Goal: Task Accomplishment & Management: Complete application form

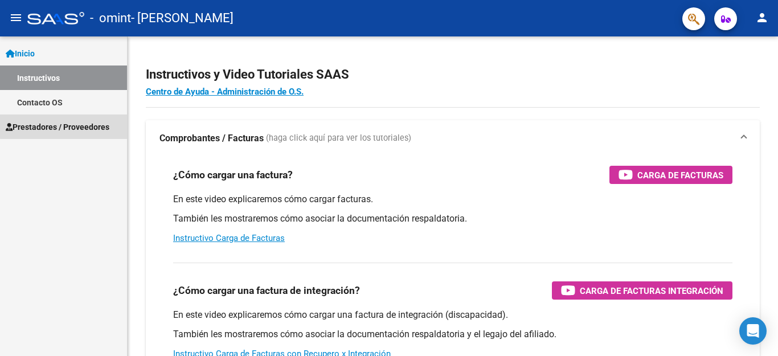
click at [64, 124] on span "Prestadores / Proveedores" at bounding box center [58, 127] width 104 height 13
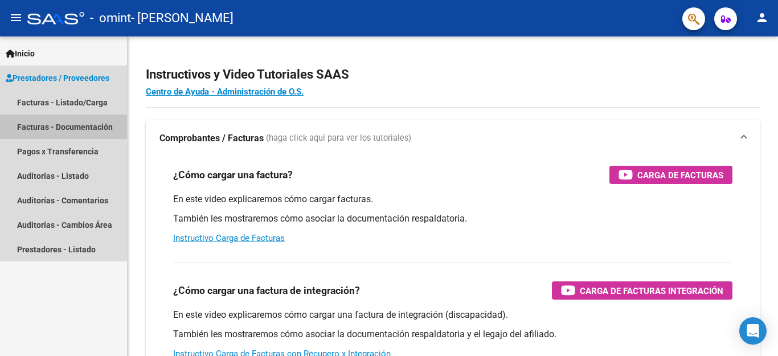
click at [72, 129] on link "Facturas - Documentación" at bounding box center [63, 127] width 127 height 25
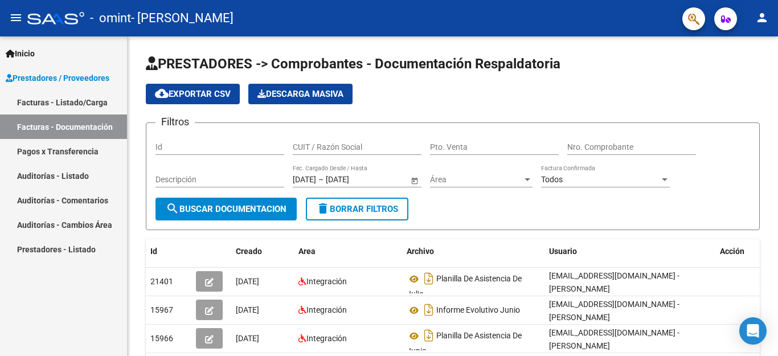
click at [59, 101] on link "Facturas - Listado/Carga" at bounding box center [63, 102] width 127 height 25
click at [63, 98] on link "Facturas - Listado/Carga" at bounding box center [63, 102] width 127 height 25
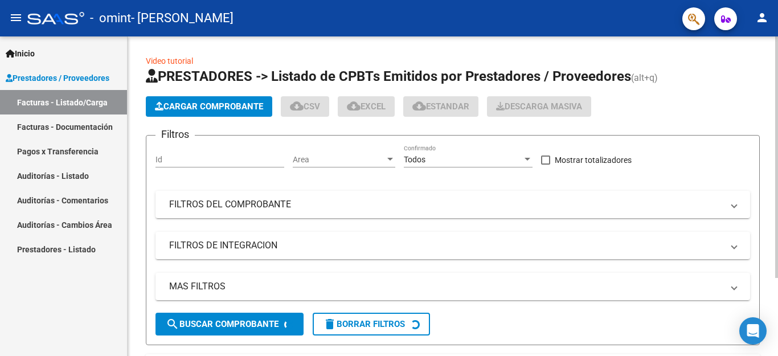
click at [233, 101] on button "Cargar Comprobante" at bounding box center [209, 106] width 127 height 21
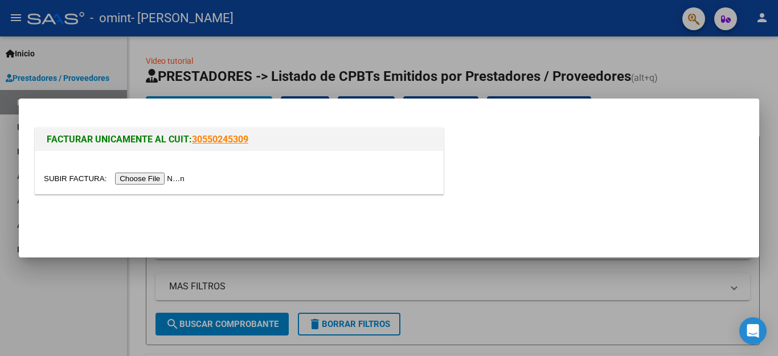
click at [149, 174] on input "file" at bounding box center [116, 179] width 144 height 12
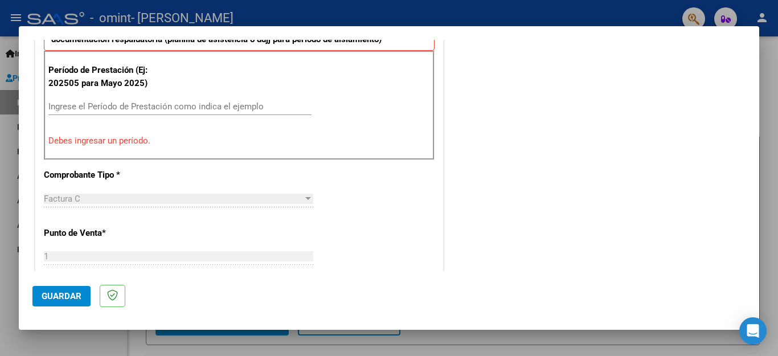
scroll to position [228, 0]
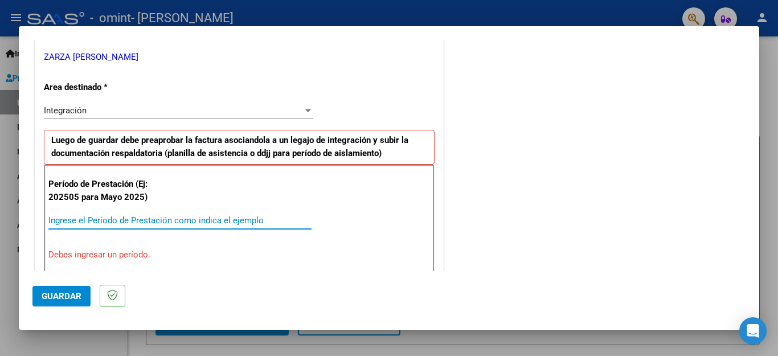
click at [207, 223] on input "Ingrese el Período de Prestación como indica el ejemplo" at bounding box center [179, 220] width 263 height 10
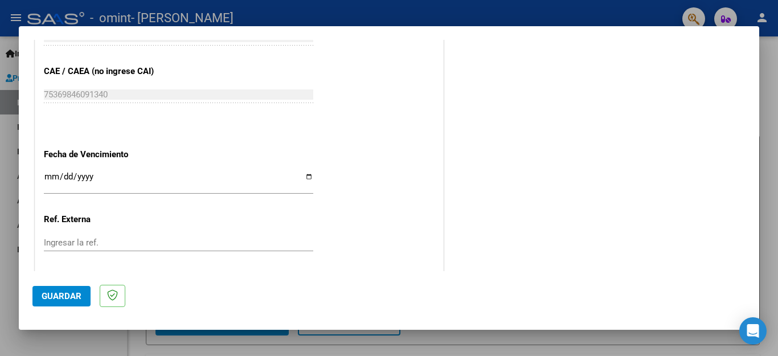
scroll to position [757, 0]
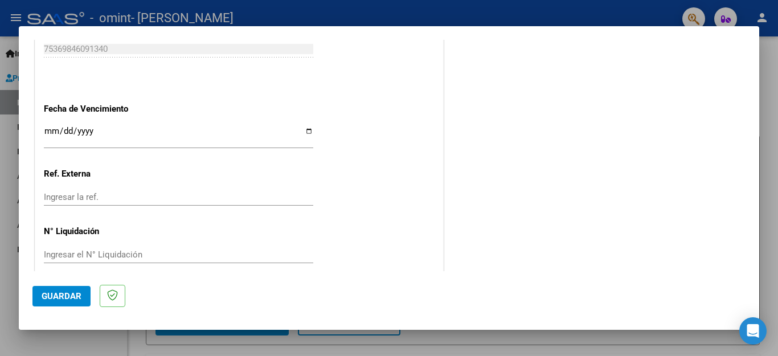
type input "202508"
click at [76, 296] on span "Guardar" at bounding box center [62, 296] width 40 height 10
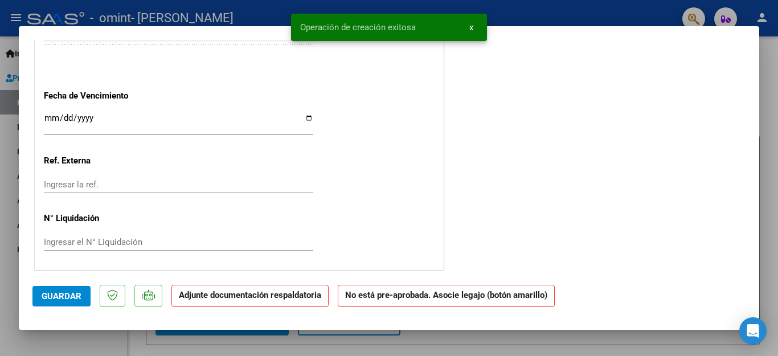
scroll to position [0, 0]
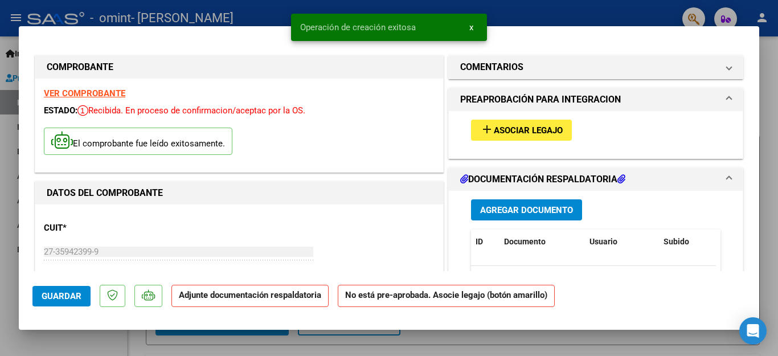
click at [480, 131] on mat-icon "add" at bounding box center [487, 130] width 14 height 14
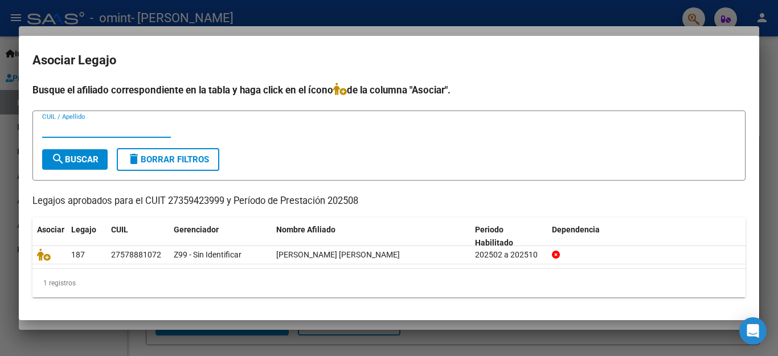
click at [113, 128] on input "CUIL / Apellido" at bounding box center [106, 129] width 129 height 10
click at [32, 41] on mat-dialog-container "Asociar Legajo Busque el afiliado correspondiente en la tabla y haga click en e…" at bounding box center [389, 178] width 741 height 284
drag, startPoint x: 674, startPoint y: 11, endPoint x: 556, endPoint y: 32, distance: 120.5
click at [671, 13] on div at bounding box center [389, 178] width 778 height 356
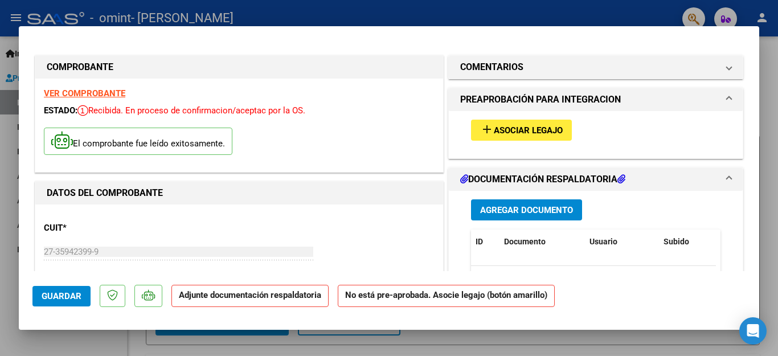
click at [549, 208] on span "Agregar Documento" at bounding box center [526, 210] width 93 height 10
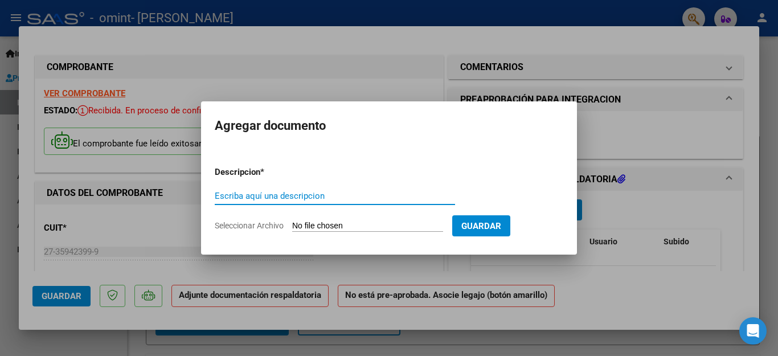
click at [351, 198] on input "Escriba aquí una descripcion" at bounding box center [335, 196] width 241 height 10
click at [482, 226] on span "Guardar" at bounding box center [482, 226] width 40 height 10
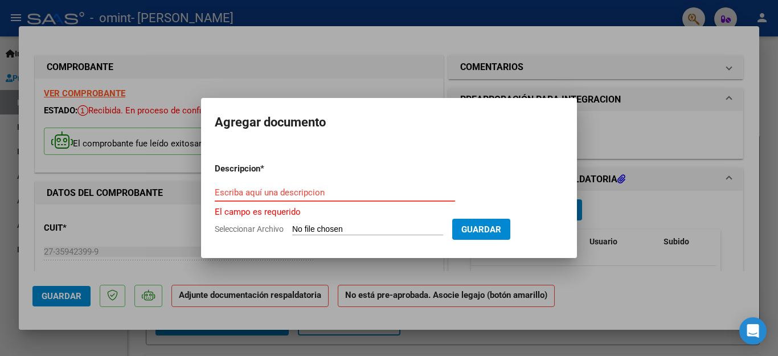
click at [418, 194] on input "Escriba aquí una descripcion" at bounding box center [335, 192] width 241 height 10
click at [312, 81] on div at bounding box center [389, 178] width 778 height 356
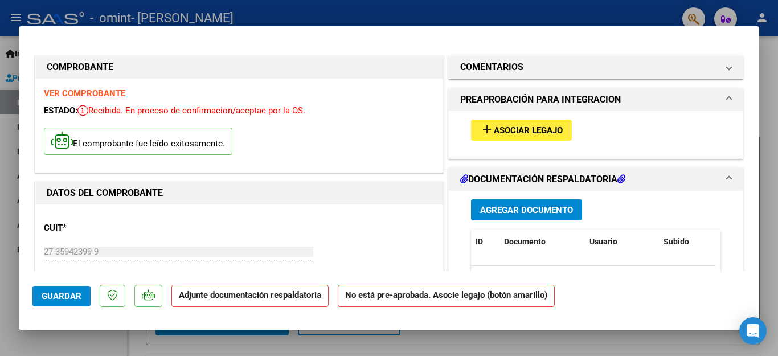
click at [560, 202] on button "Agregar Documento" at bounding box center [526, 209] width 111 height 21
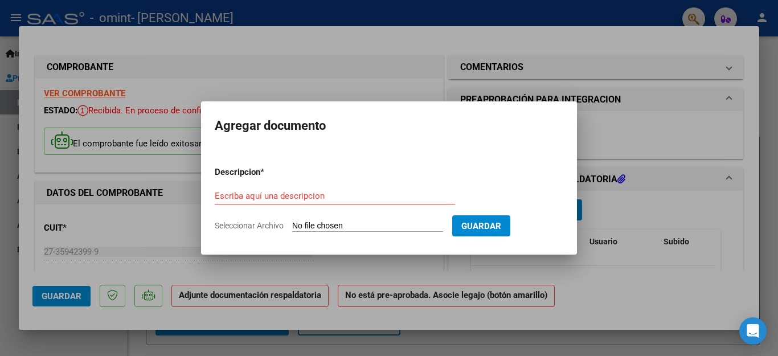
click at [382, 225] on input "Seleccionar Archivo" at bounding box center [367, 226] width 151 height 11
type input "C:\fakepath\[PERSON_NAME]- planilla de asistencia de agosto.pdf"
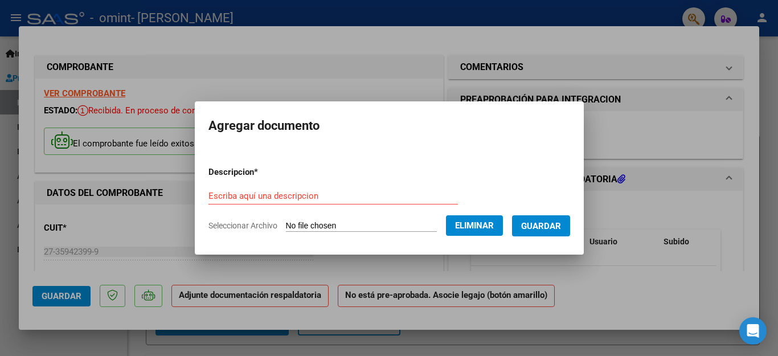
click at [356, 196] on input "Escriba aquí una descripcion" at bounding box center [334, 196] width 250 height 10
type input "planilla de asistencia de agosto"
click at [528, 226] on span "Guardar" at bounding box center [541, 226] width 40 height 10
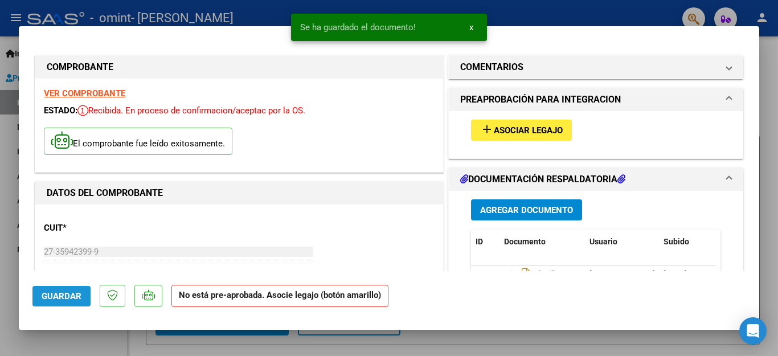
click at [73, 296] on span "Guardar" at bounding box center [62, 296] width 40 height 10
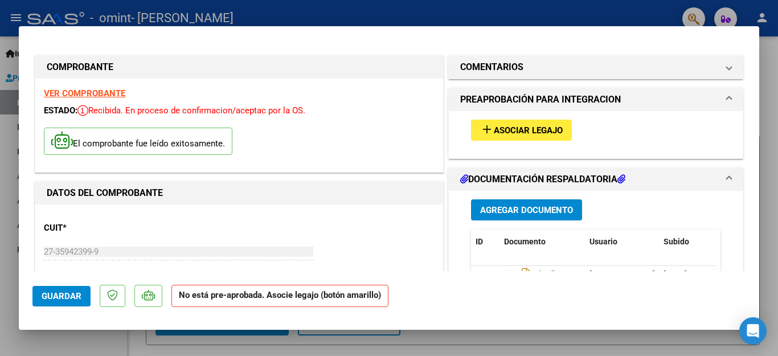
click at [12, 35] on div at bounding box center [389, 178] width 778 height 356
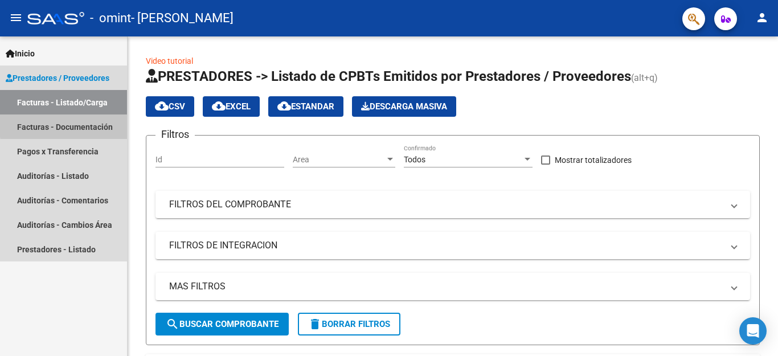
click at [85, 124] on link "Facturas - Documentación" at bounding box center [63, 127] width 127 height 25
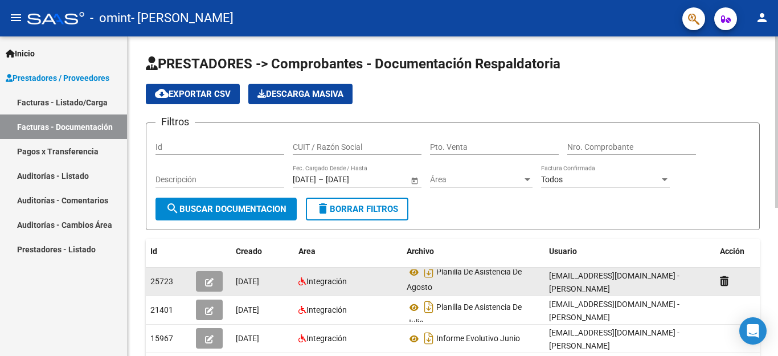
scroll to position [1, 0]
drag, startPoint x: 634, startPoint y: 280, endPoint x: 426, endPoint y: 277, distance: 208.6
click at [427, 277] on div "25723 [DATE] Integración Planilla De Asistencia De Agosto [EMAIL_ADDRESS][DOMAI…" at bounding box center [459, 282] width 627 height 28
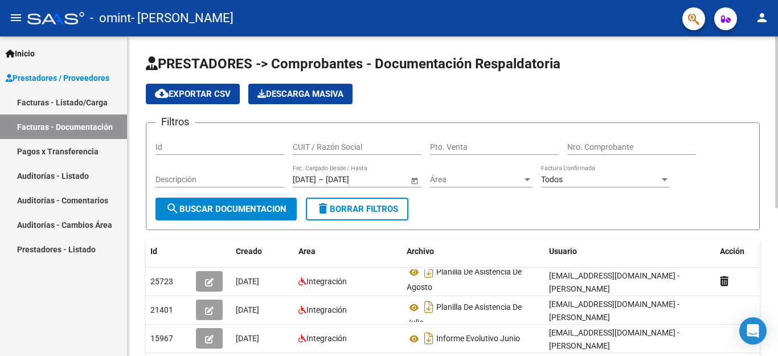
click at [768, 262] on div "PRESTADORES -> Comprobantes - Documentación Respaldatoria cloud_download Export…" at bounding box center [455, 328] width 654 height 585
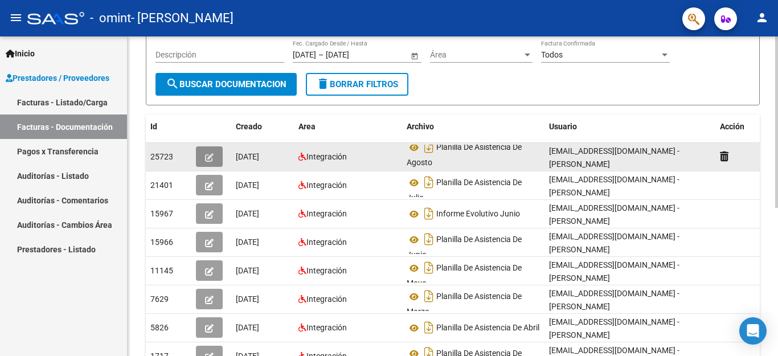
click at [207, 157] on icon "button" at bounding box center [209, 157] width 9 height 9
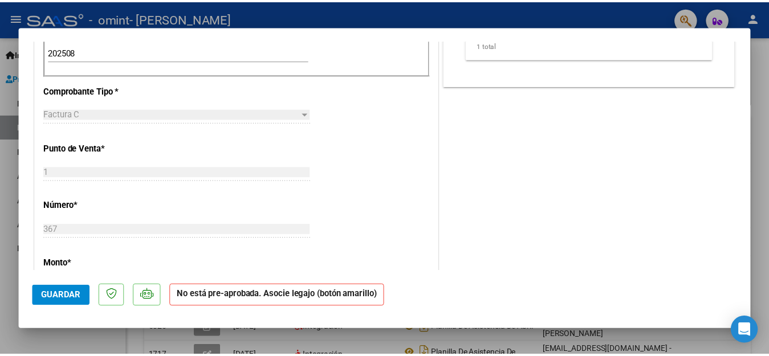
scroll to position [0, 0]
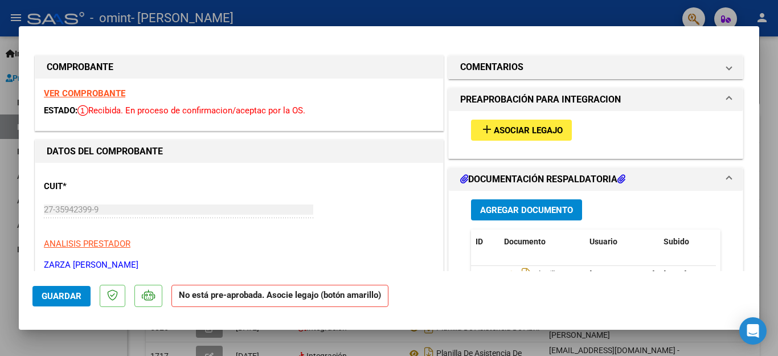
click at [2, 30] on div at bounding box center [389, 178] width 778 height 356
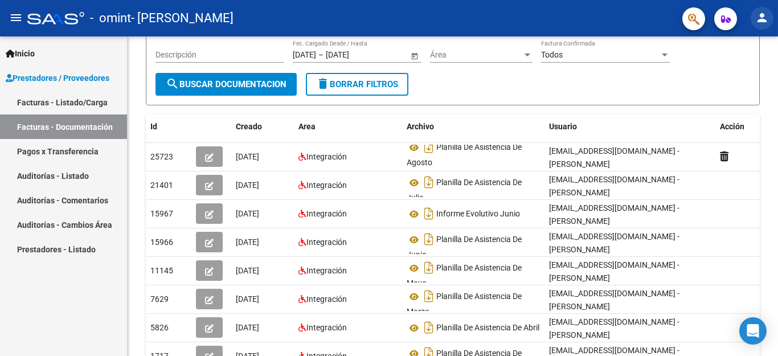
click at [763, 21] on mat-icon "person" at bounding box center [763, 18] width 14 height 14
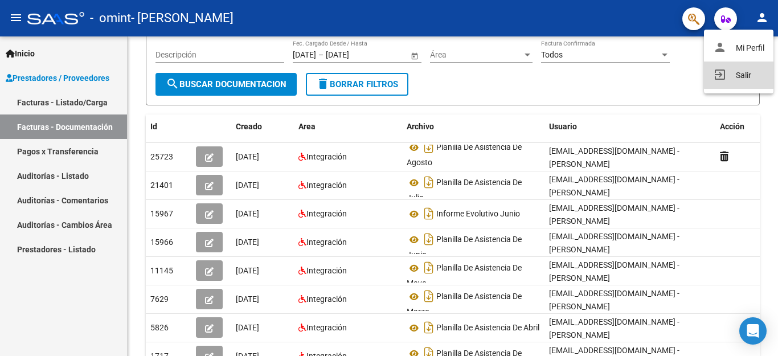
click at [747, 71] on button "exit_to_app Salir" at bounding box center [739, 75] width 70 height 27
